Goal: Information Seeking & Learning: Learn about a topic

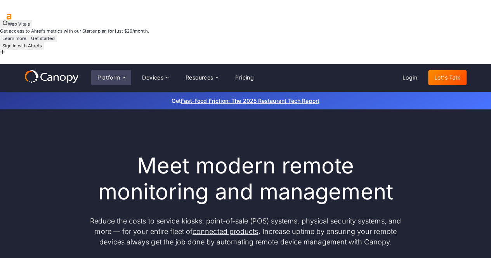
click at [119, 75] on div "Platform" at bounding box center [108, 77] width 22 height 5
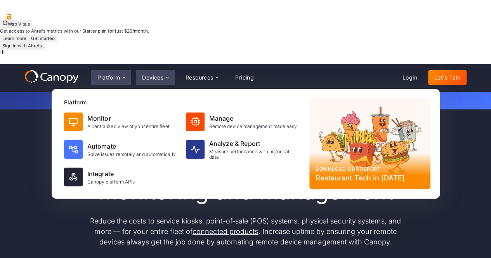
click at [158, 75] on div "Devices" at bounding box center [152, 77] width 21 height 5
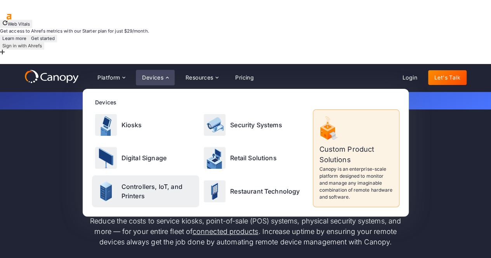
click at [137, 182] on p "Controllers, IoT, and Printers" at bounding box center [158, 191] width 75 height 19
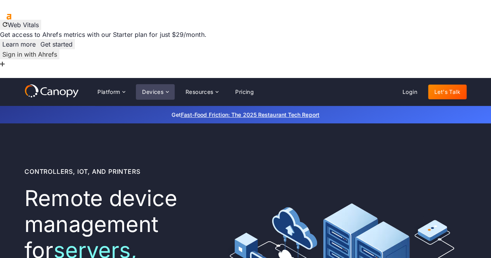
click at [160, 89] on div "Devices" at bounding box center [152, 91] width 21 height 5
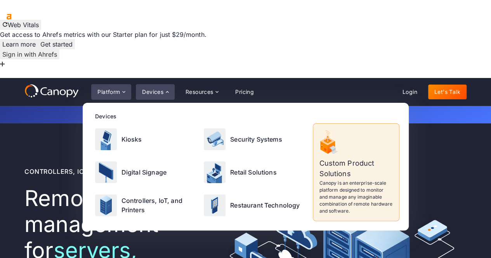
click at [127, 89] on icon at bounding box center [124, 92] width 6 height 6
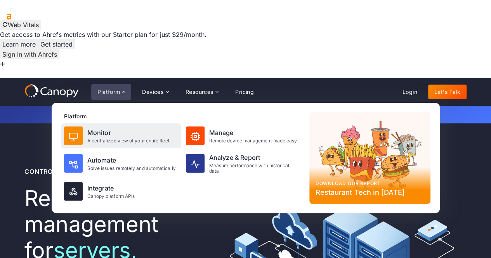
click at [106, 128] on div "Monitor" at bounding box center [128, 132] width 82 height 9
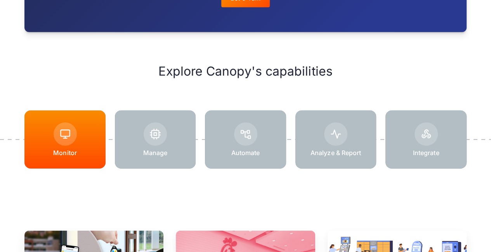
scroll to position [1034, 0]
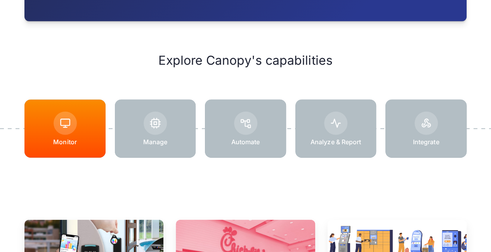
click at [243, 100] on div at bounding box center [245, 129] width 81 height 58
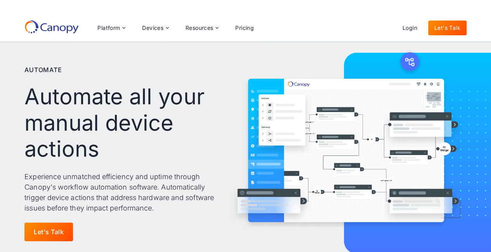
scroll to position [0, 3]
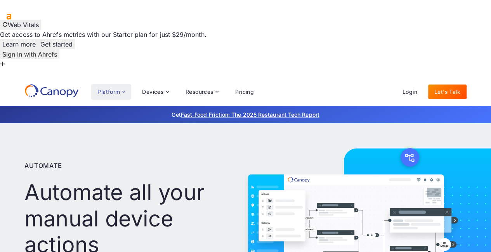
click at [104, 89] on div "Platform" at bounding box center [108, 91] width 22 height 5
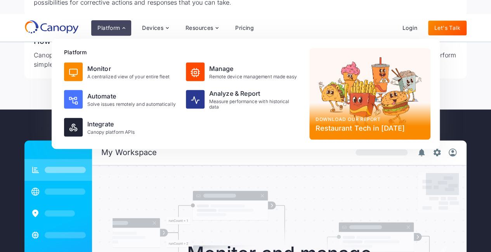
scroll to position [1726, 0]
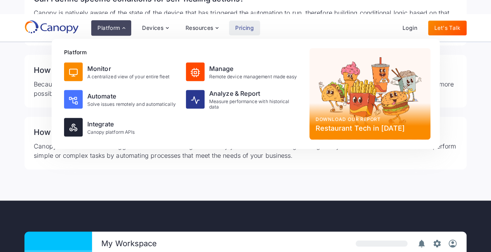
click at [240, 28] on link "Pricing" at bounding box center [244, 28] width 31 height 15
